Goal: Find specific page/section: Find specific page/section

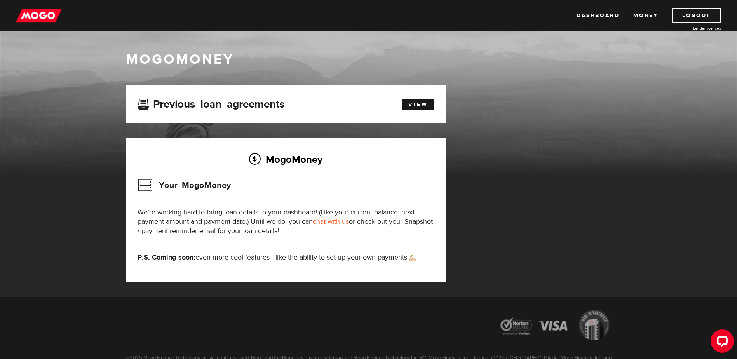
click at [603, 105] on div "MogoMoney Your MogoMoney application Expired Your MogoMoney credit decision has…" at bounding box center [368, 191] width 497 height 212
click at [646, 12] on link "Money" at bounding box center [645, 15] width 24 height 15
click at [363, 25] on div "Dashboard Money Logout Lender licences Dashboard Money Logout Lender licences" at bounding box center [368, 15] width 737 height 31
